Goal: Information Seeking & Learning: Learn about a topic

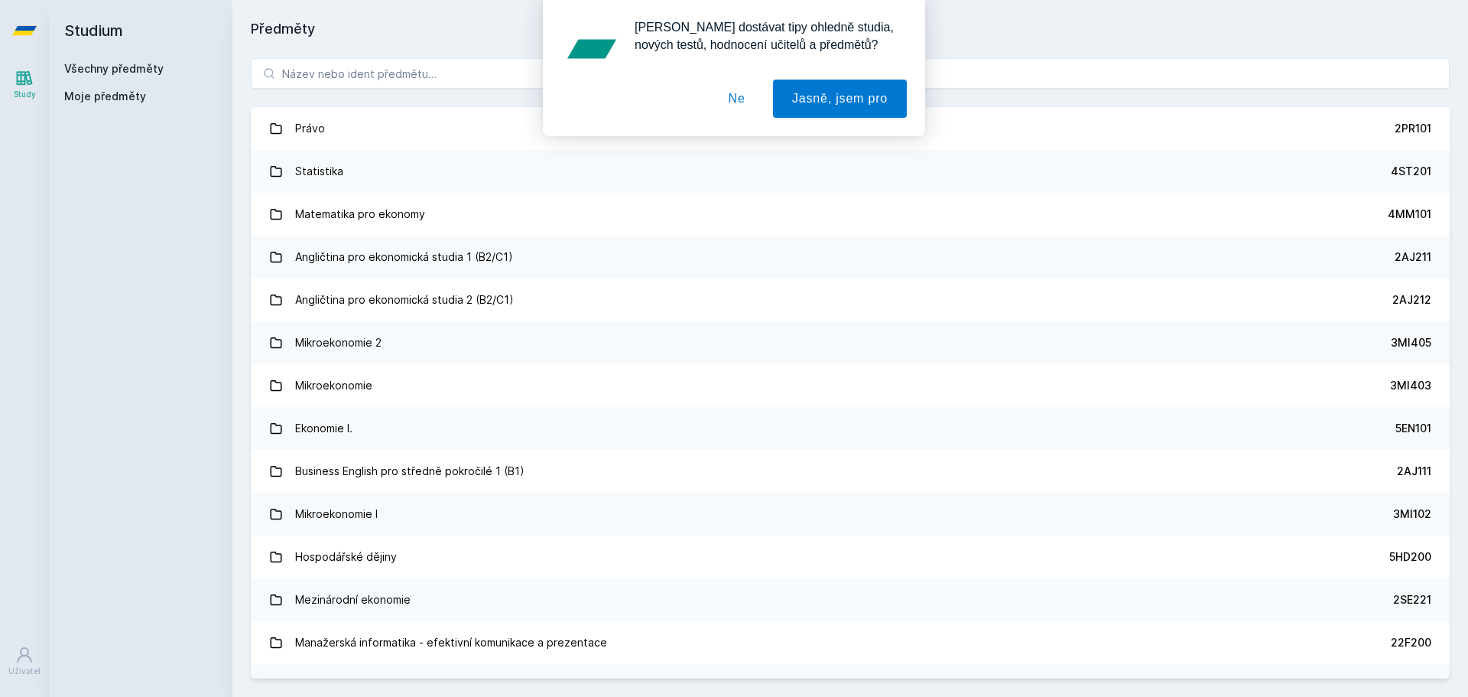
click at [372, 71] on div "[PERSON_NAME] dostávat tipy ohledně studia, nových testů, hodnocení učitelů a p…" at bounding box center [734, 68] width 1468 height 136
click at [736, 102] on button "Ne" at bounding box center [737, 99] width 55 height 38
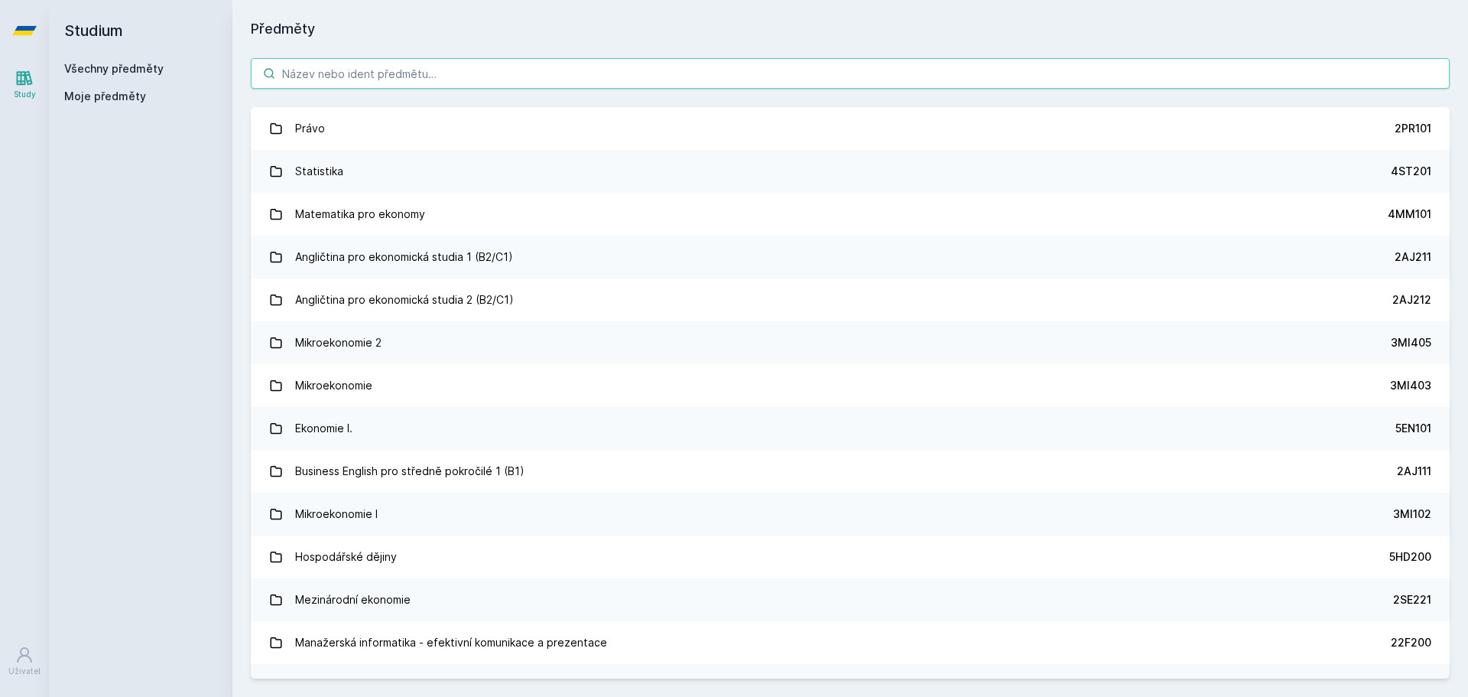
click at [450, 67] on input "search" at bounding box center [850, 73] width 1199 height 31
type input "1"
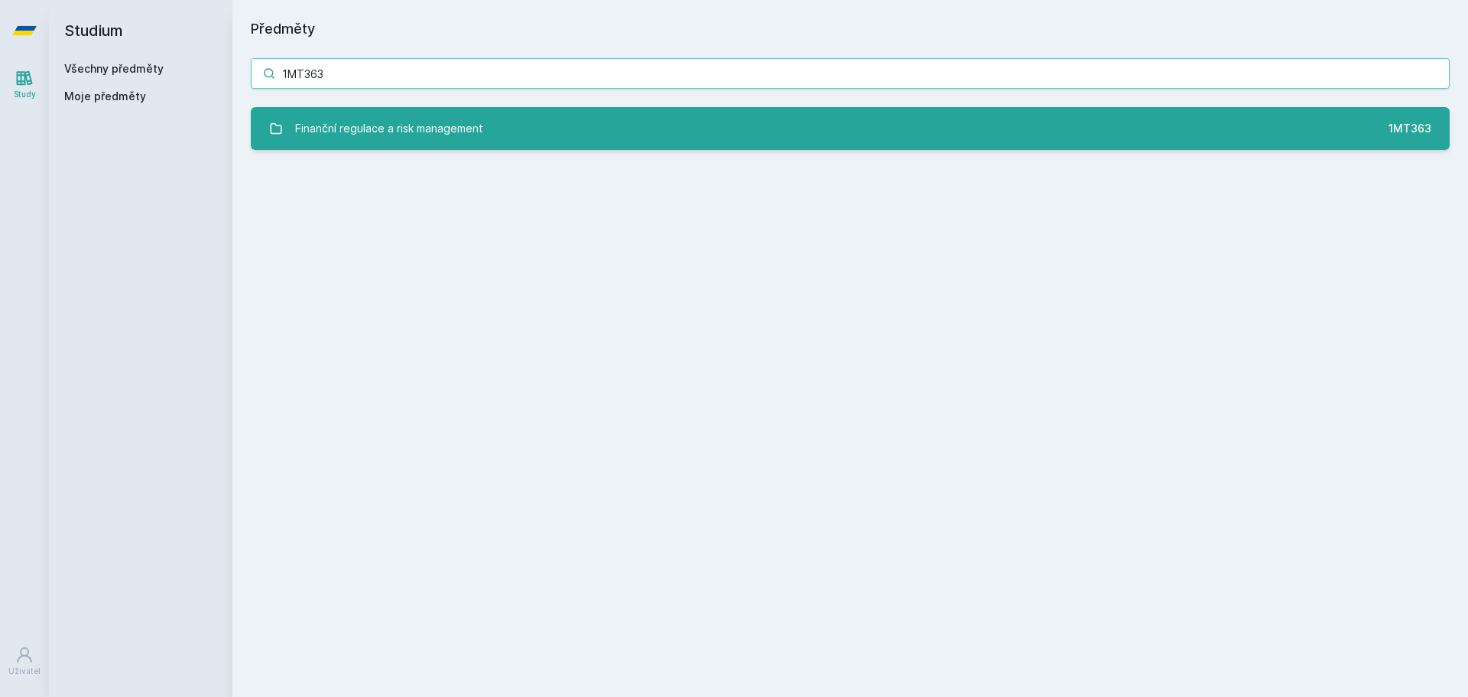
type input "1MT363"
click at [434, 117] on div "Finanční regulace a risk management" at bounding box center [389, 128] width 188 height 31
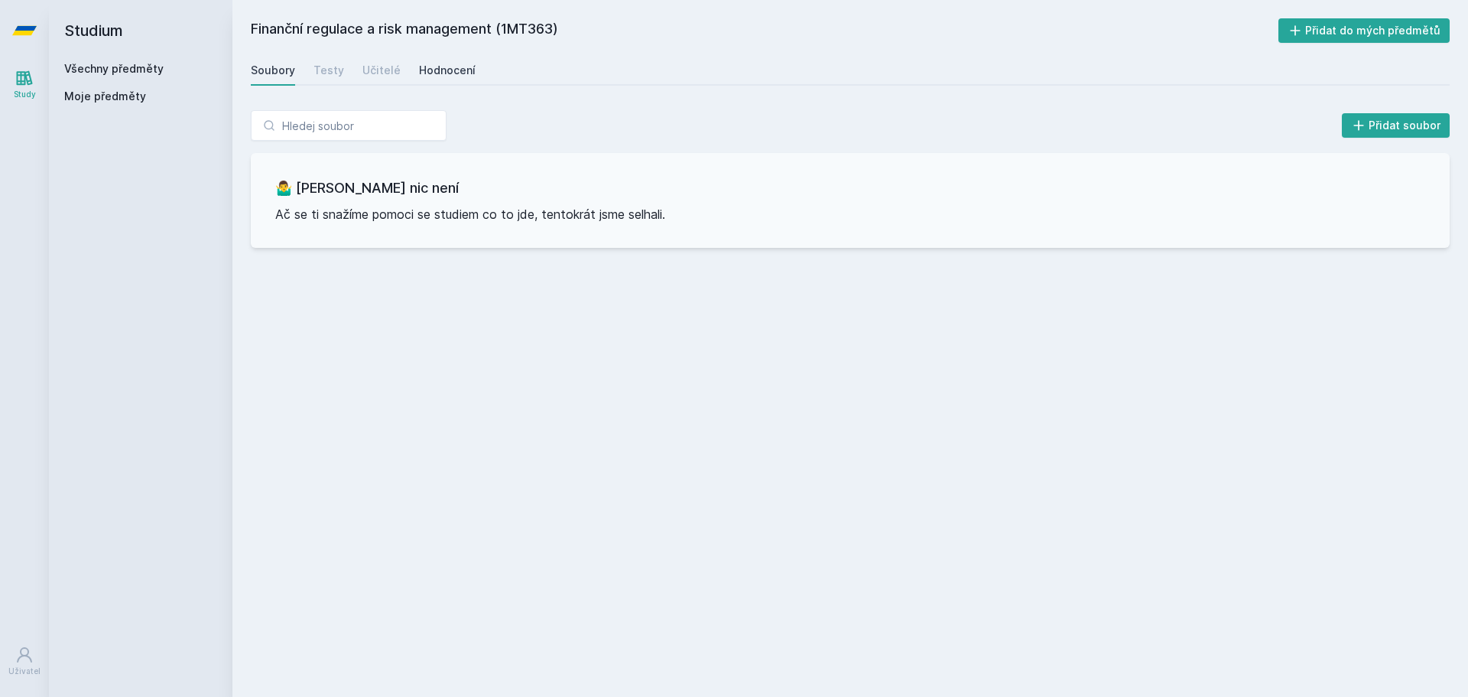
click at [442, 70] on div "Hodnocení" at bounding box center [447, 70] width 57 height 15
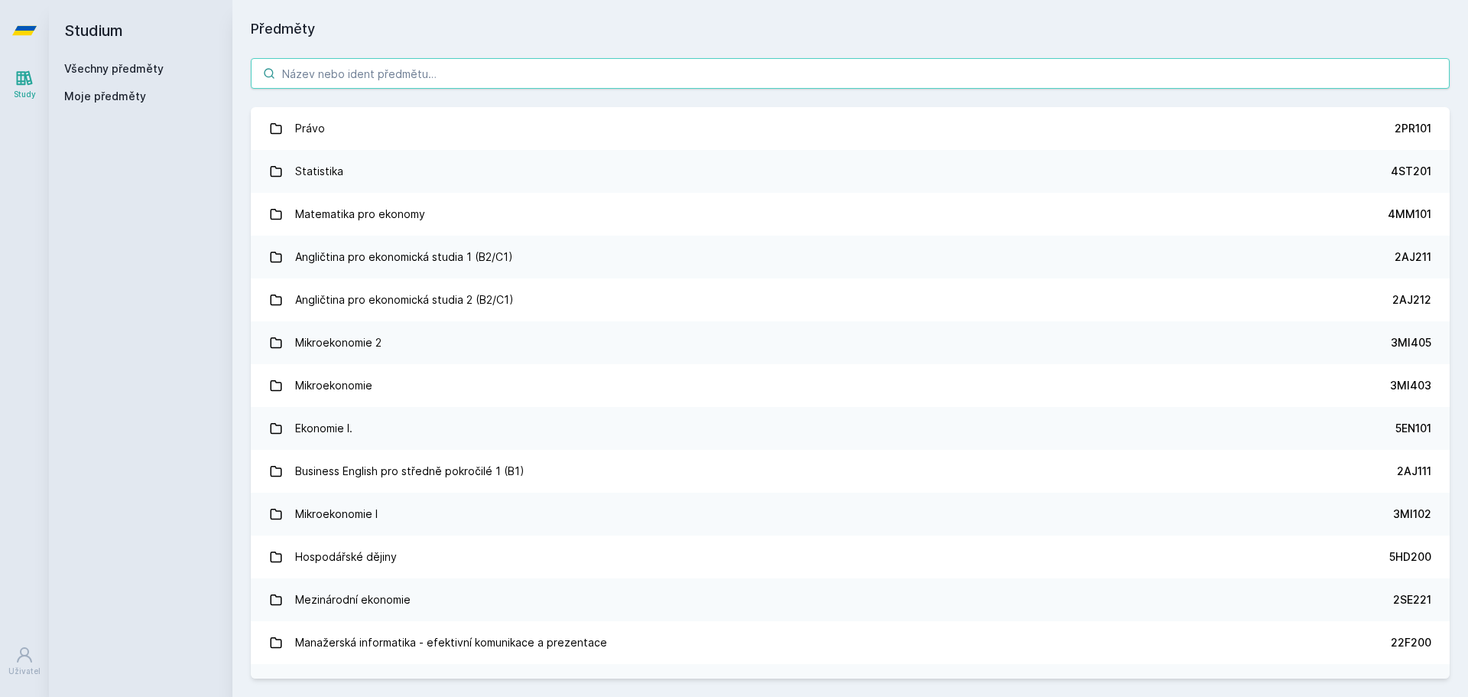
click at [375, 72] on input "search" at bounding box center [850, 73] width 1199 height 31
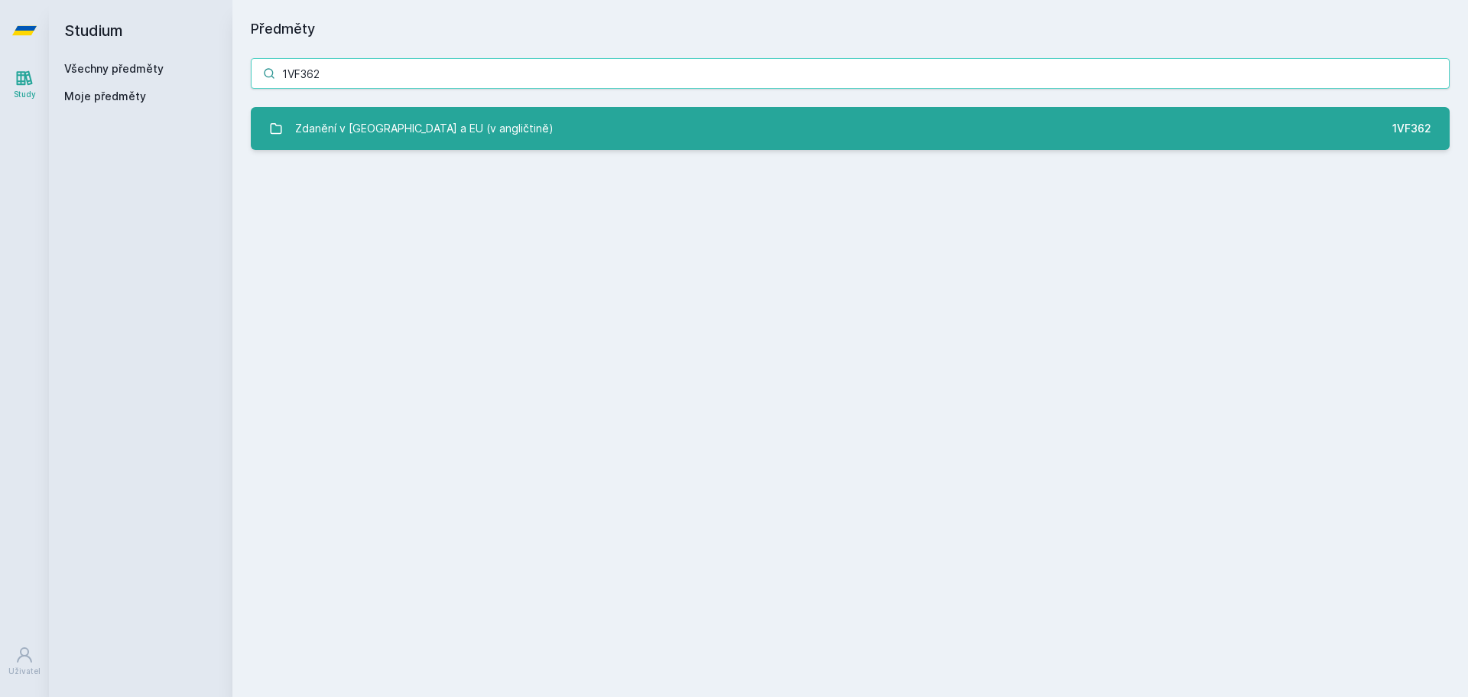
type input "1VF362"
click at [395, 137] on div "Zdanění v ČR a EU (v angličtině)" at bounding box center [424, 128] width 258 height 31
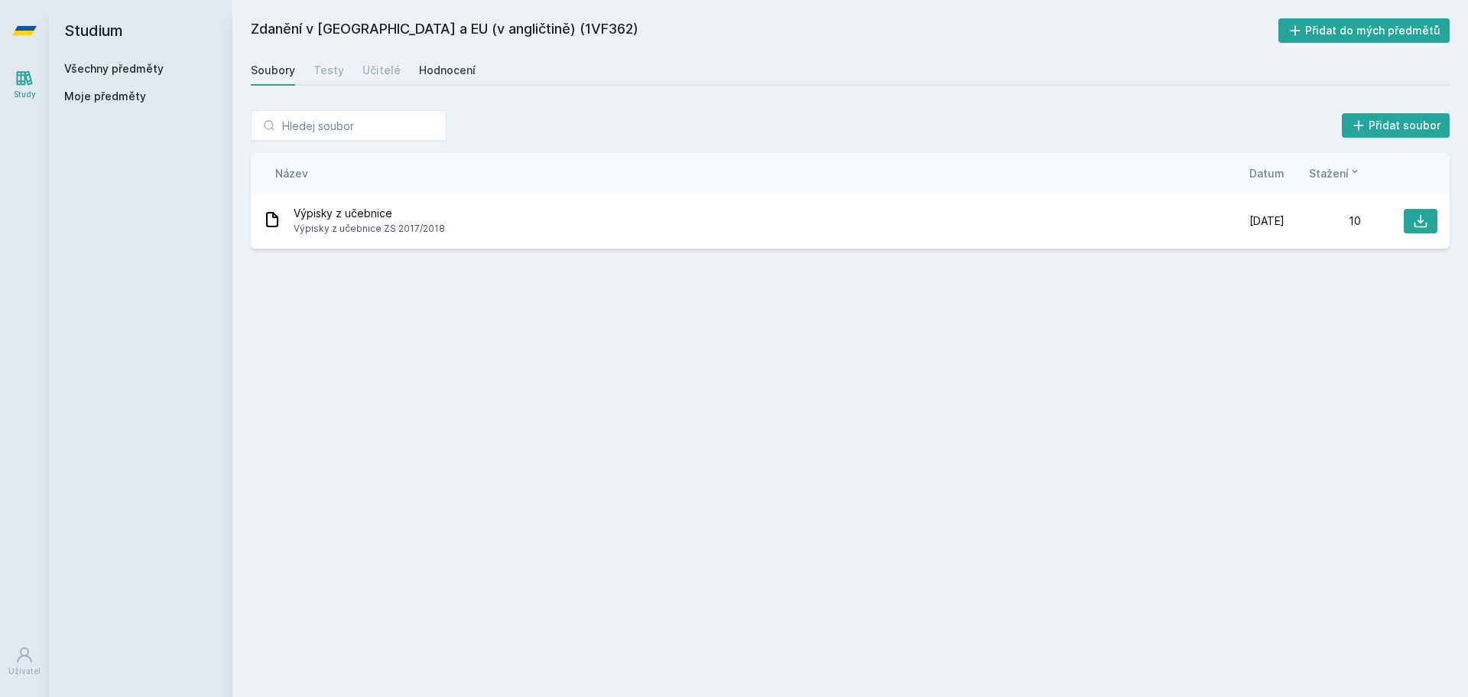
click at [440, 65] on div "Hodnocení" at bounding box center [447, 70] width 57 height 15
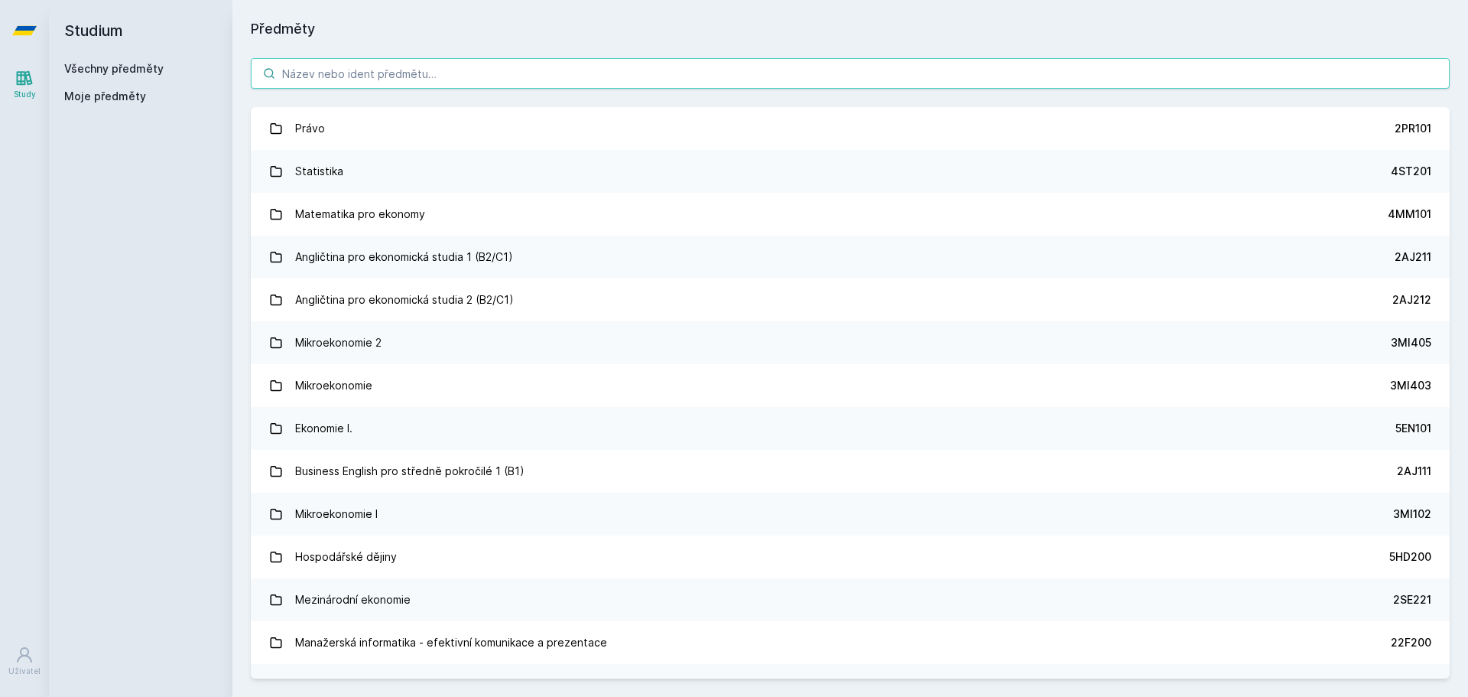
click at [382, 84] on input "search" at bounding box center [850, 73] width 1199 height 31
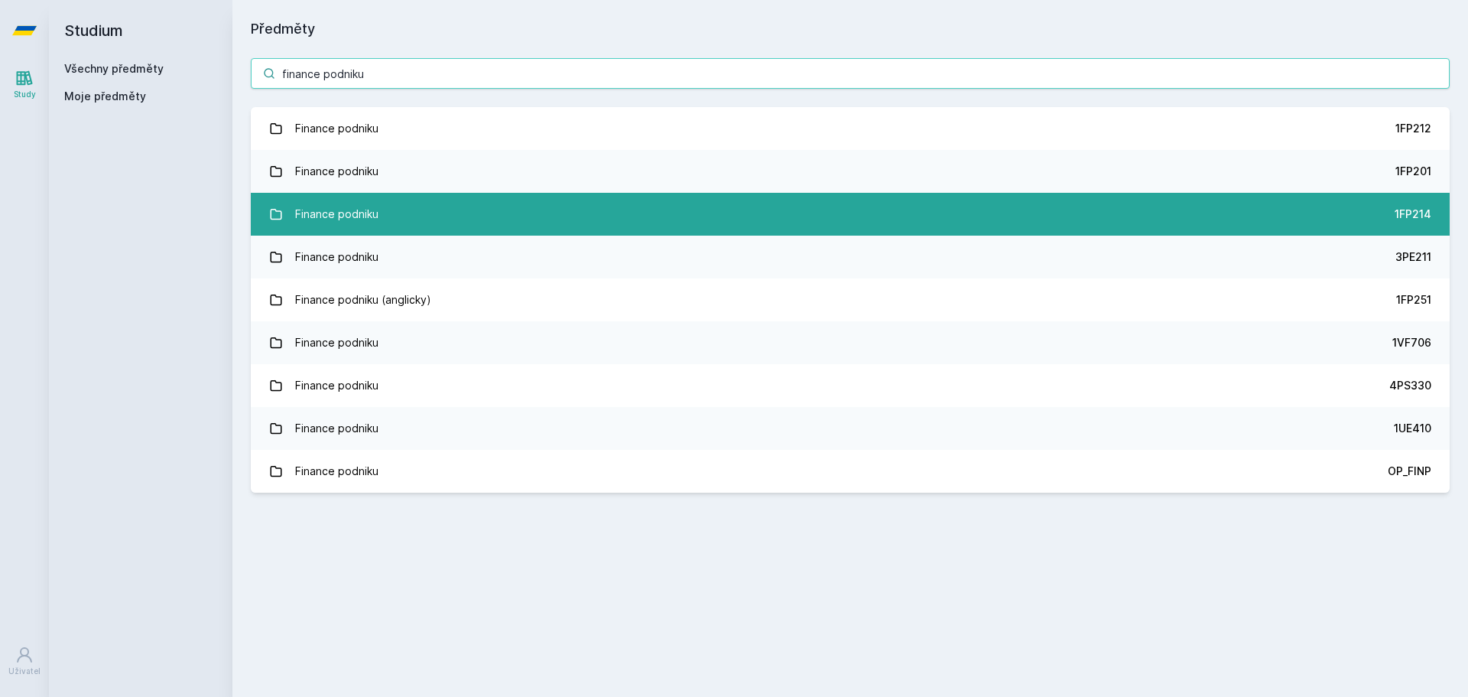
type input "finance podniku"
click at [476, 213] on link "Finance podniku 1FP214" at bounding box center [850, 214] width 1199 height 43
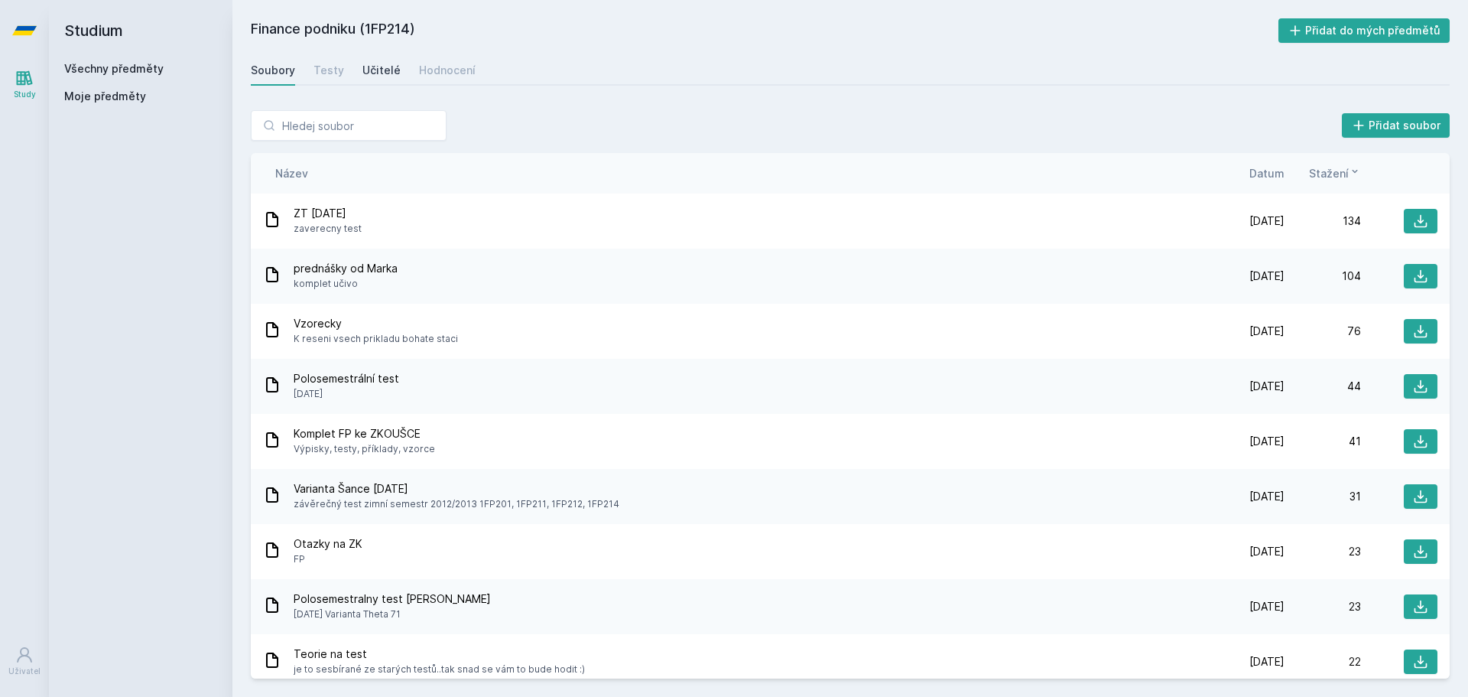
click at [377, 78] on link "Učitelé" at bounding box center [381, 70] width 38 height 31
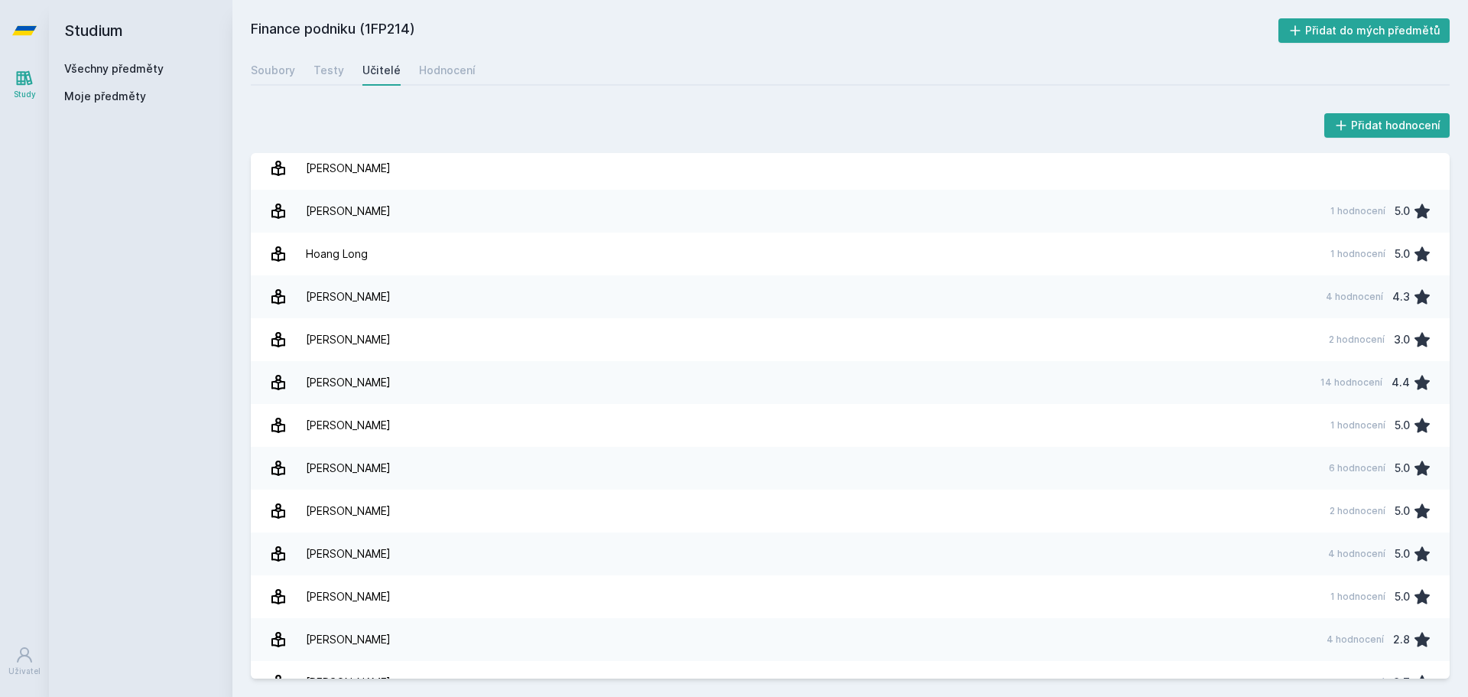
scroll to position [203, 0]
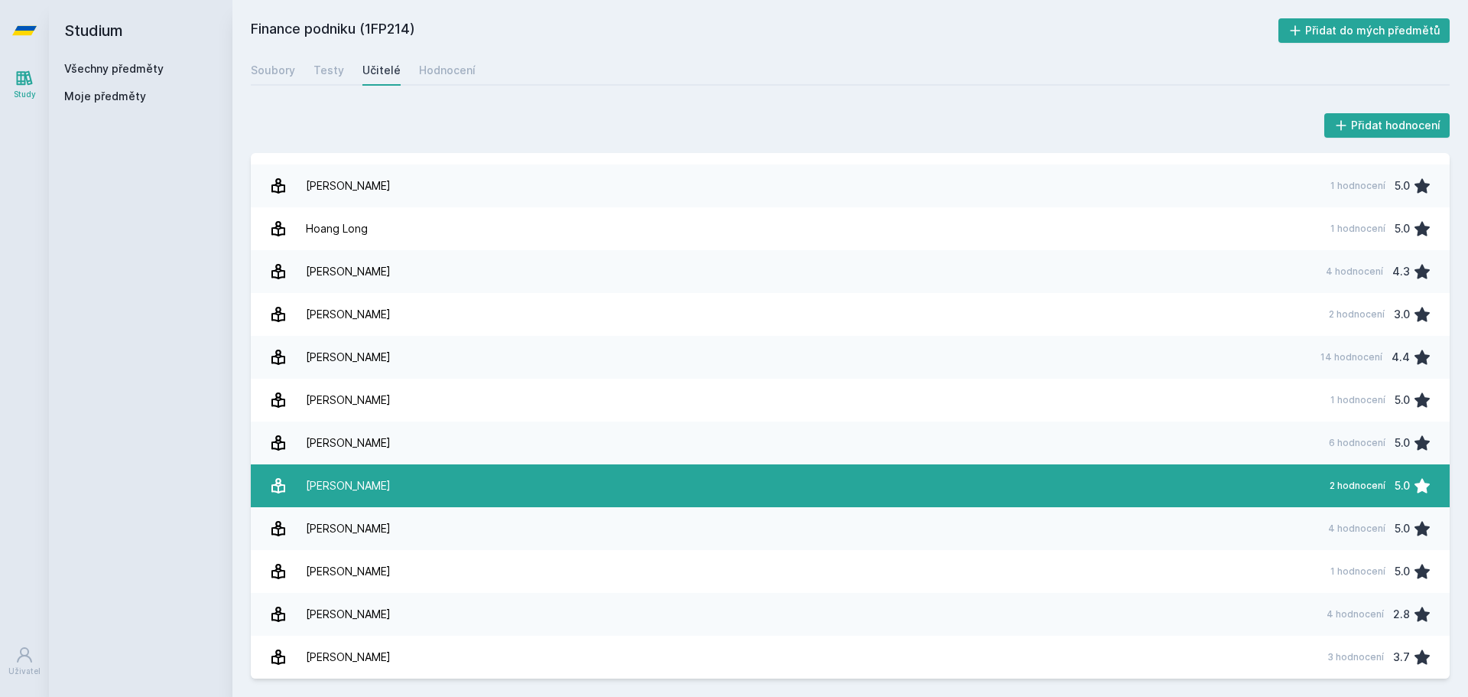
click at [1212, 483] on link "[PERSON_NAME] 2 hodnocení 5.0" at bounding box center [850, 485] width 1199 height 43
